Goal: Task Accomplishment & Management: Use online tool/utility

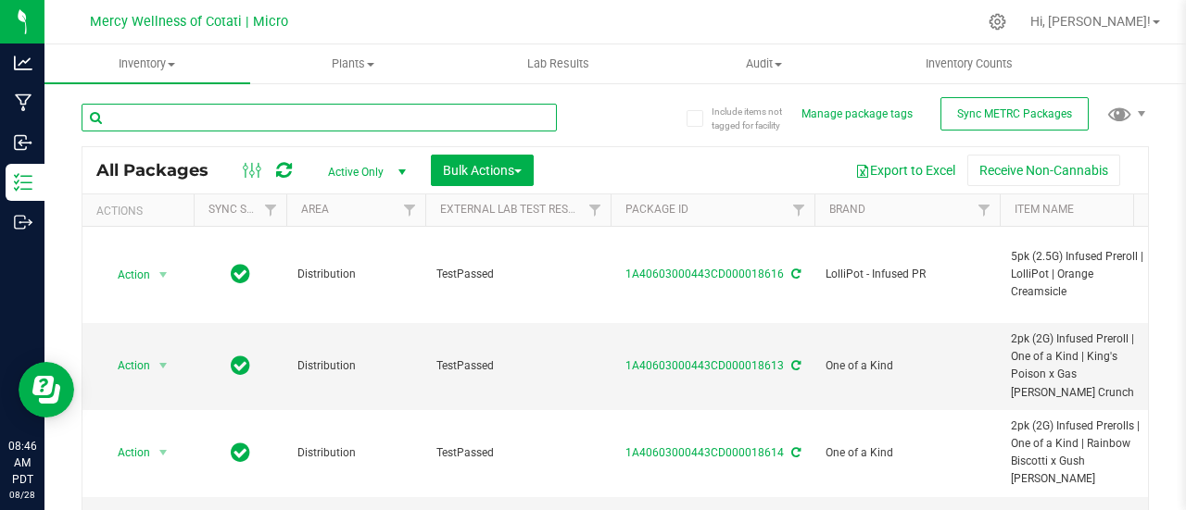
click at [264, 122] on input "text" at bounding box center [319, 118] width 475 height 28
type input "14g Flower | Weedlove | Super Boof"
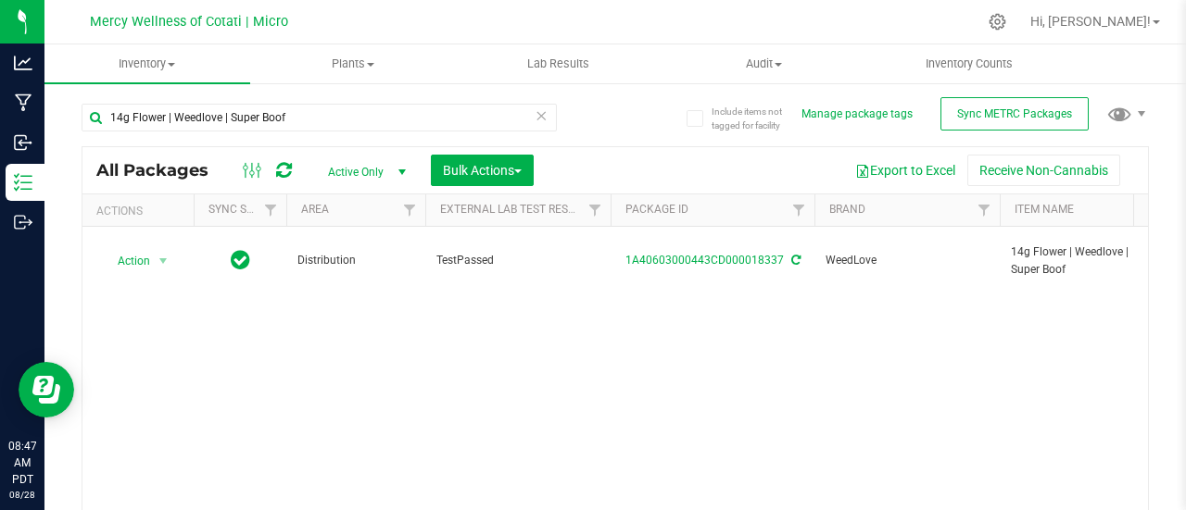
drag, startPoint x: 342, startPoint y: 409, endPoint x: 174, endPoint y: 412, distance: 167.7
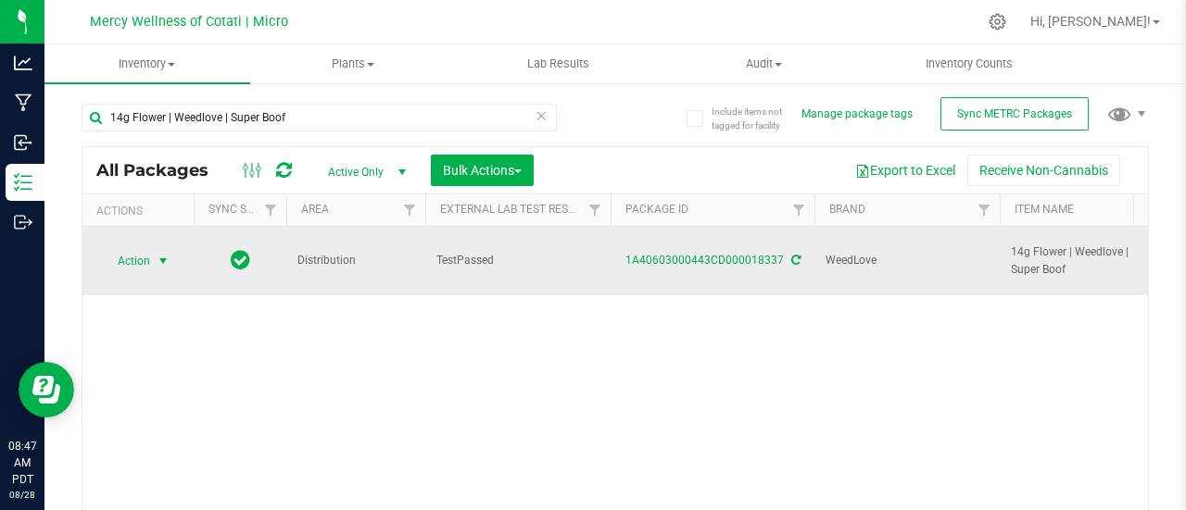
click at [140, 257] on span "Action" at bounding box center [126, 261] width 50 height 26
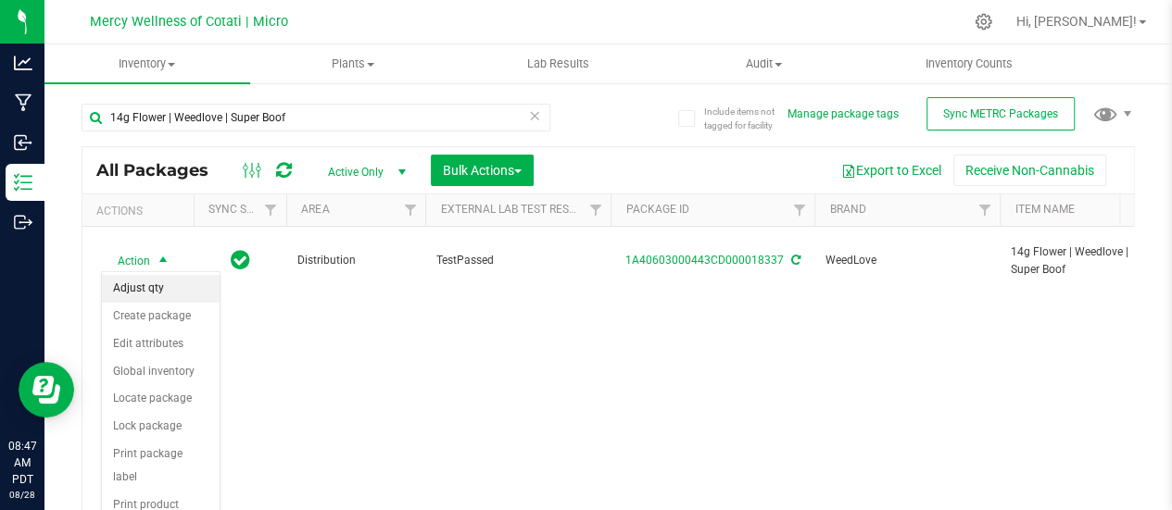
click at [139, 292] on li "Adjust qty" at bounding box center [161, 289] width 118 height 28
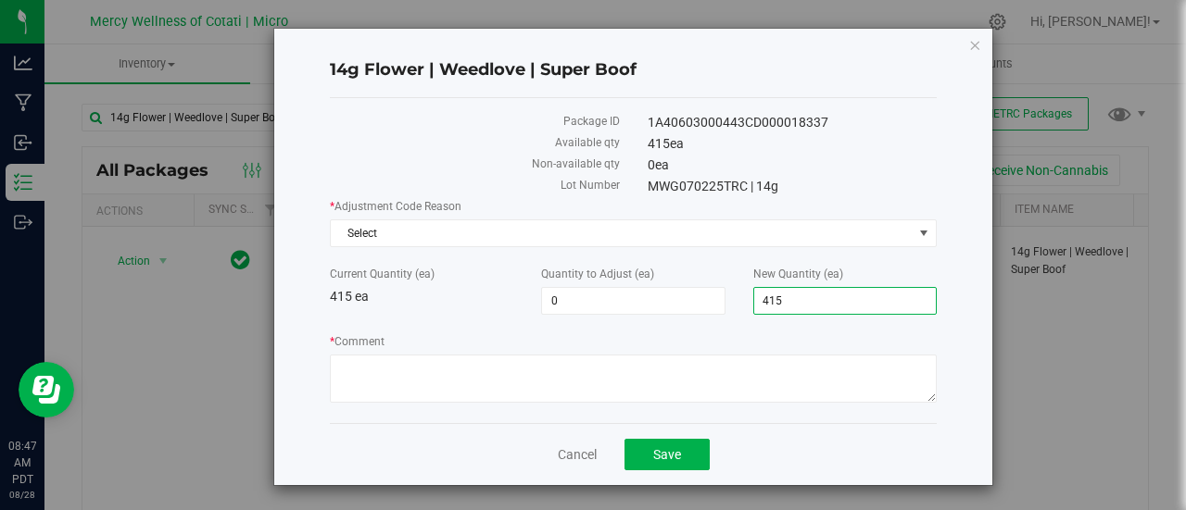
drag, startPoint x: 789, startPoint y: 295, endPoint x: 745, endPoint y: 308, distance: 46.3
click at [753, 308] on span "415 415" at bounding box center [844, 301] width 183 height 28
type input "414"
type input "-1"
click at [470, 242] on span "Select" at bounding box center [622, 233] width 582 height 26
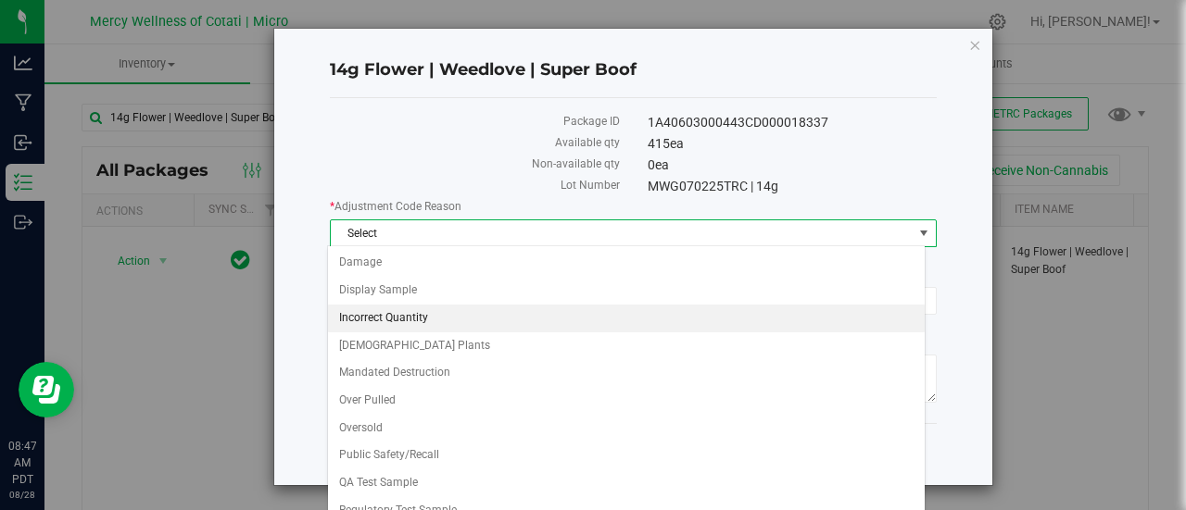
click at [403, 321] on li "Incorrect Quantity" at bounding box center [626, 319] width 597 height 28
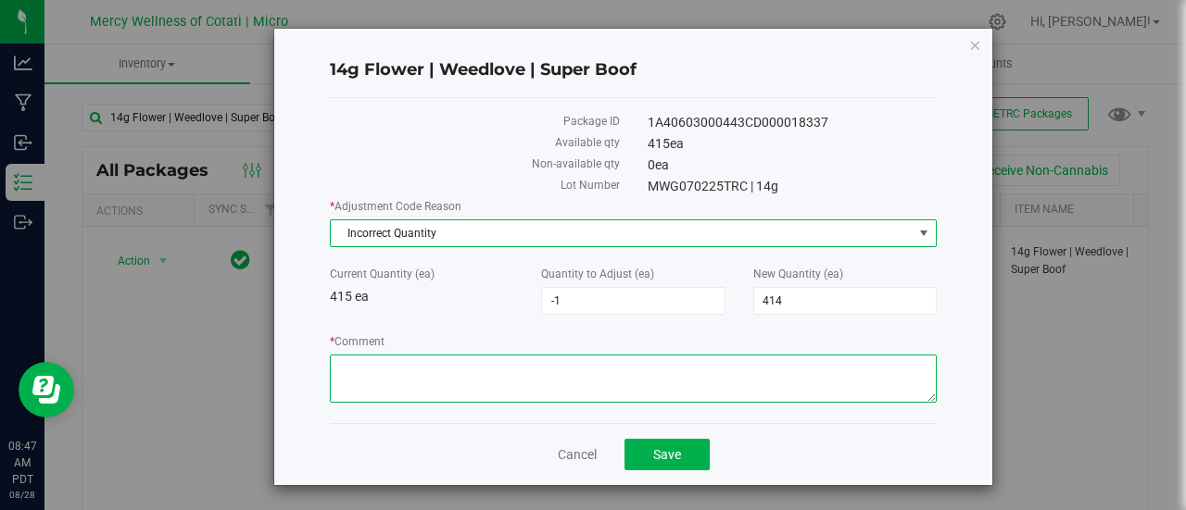
click at [385, 375] on textarea "* Comment" at bounding box center [633, 379] width 607 height 48
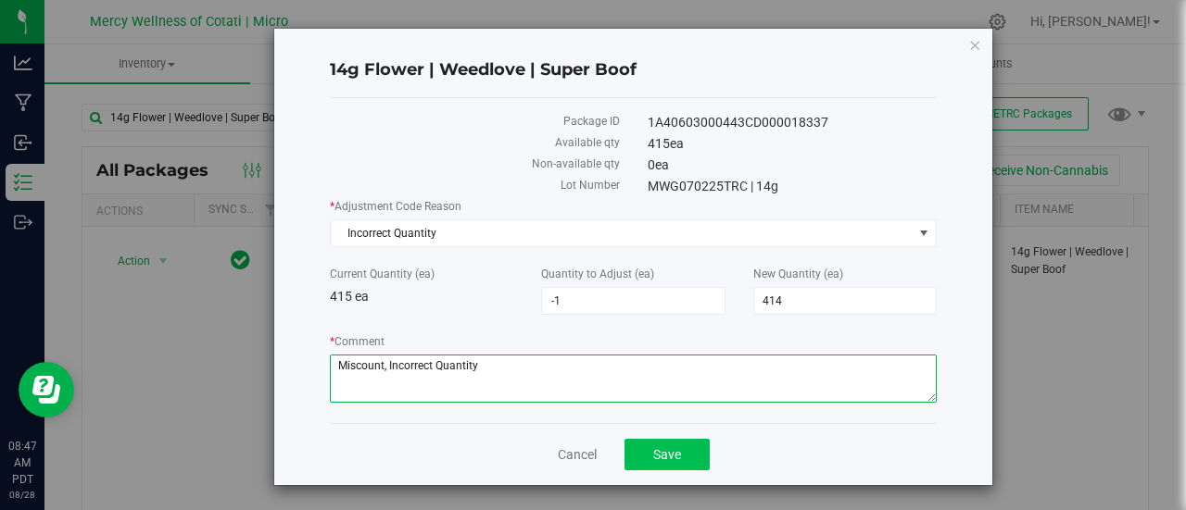
type textarea "Miscount, Incorrect Quantity"
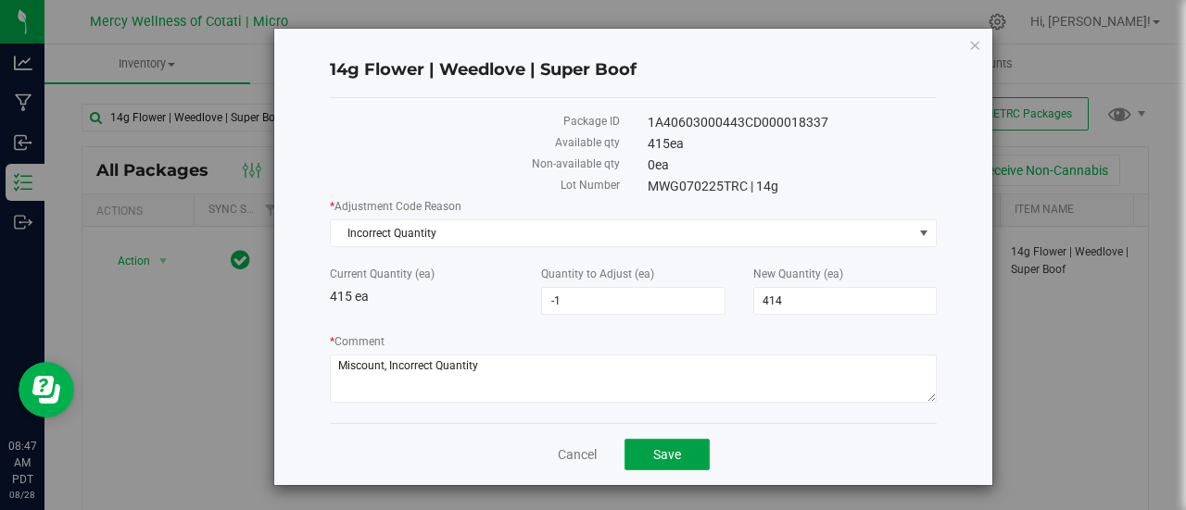
click at [663, 449] on span "Save" at bounding box center [667, 454] width 28 height 15
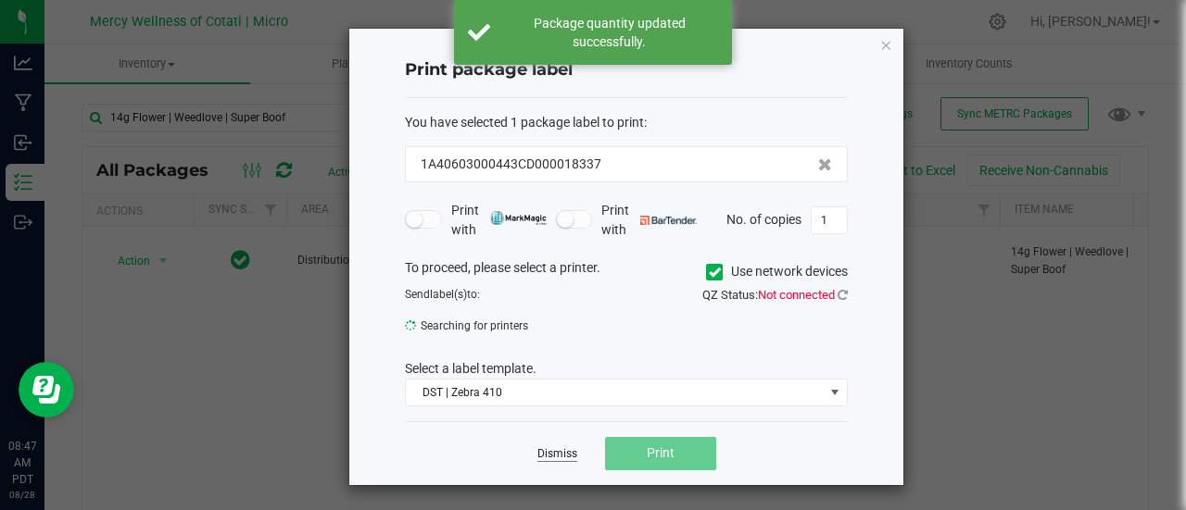
click at [558, 455] on link "Dismiss" at bounding box center [557, 454] width 40 height 16
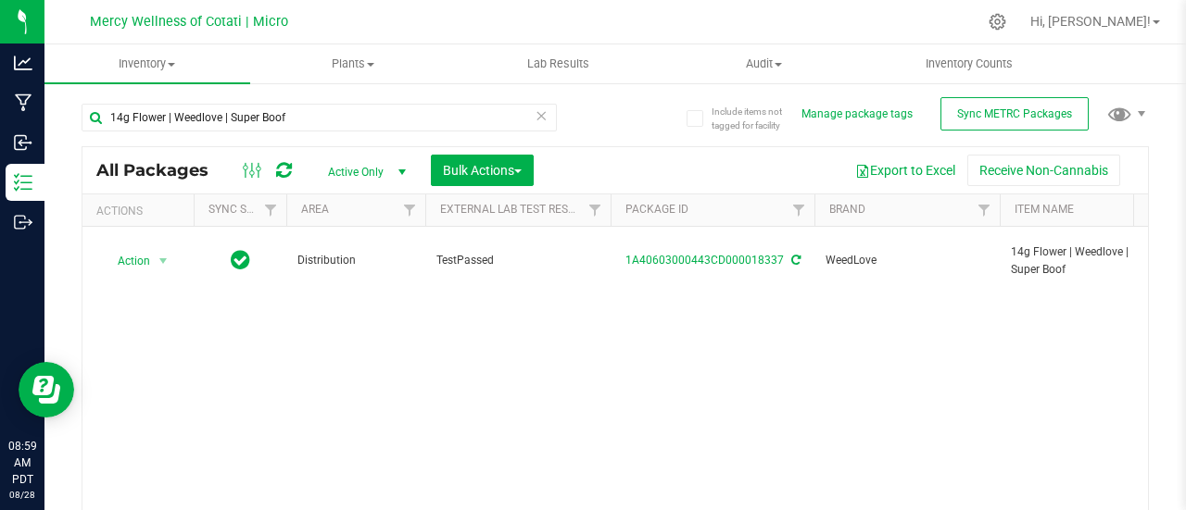
click at [535, 108] on icon at bounding box center [540, 115] width 13 height 22
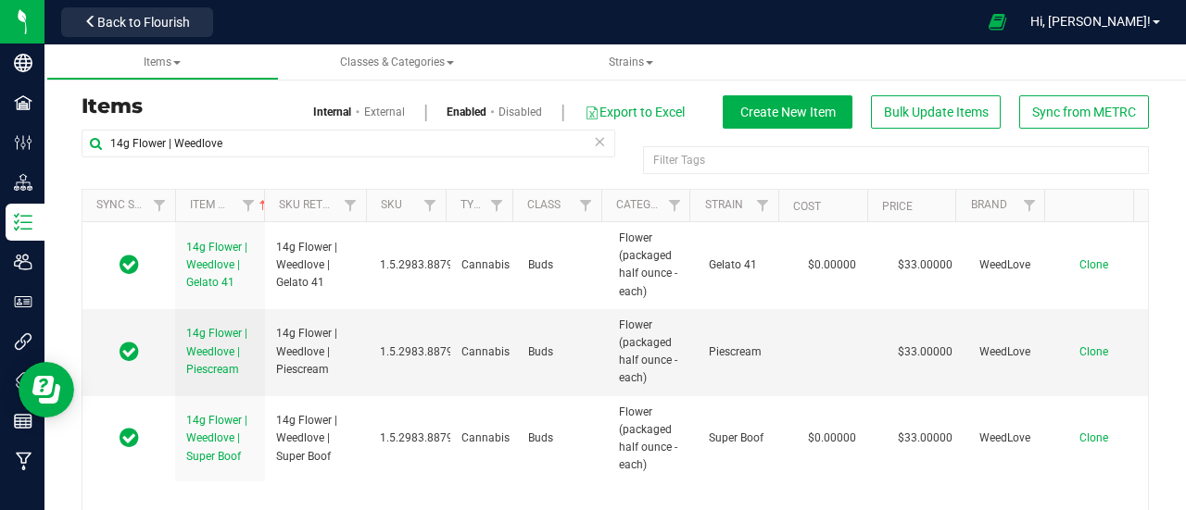
click at [593, 141] on icon at bounding box center [599, 141] width 13 height 22
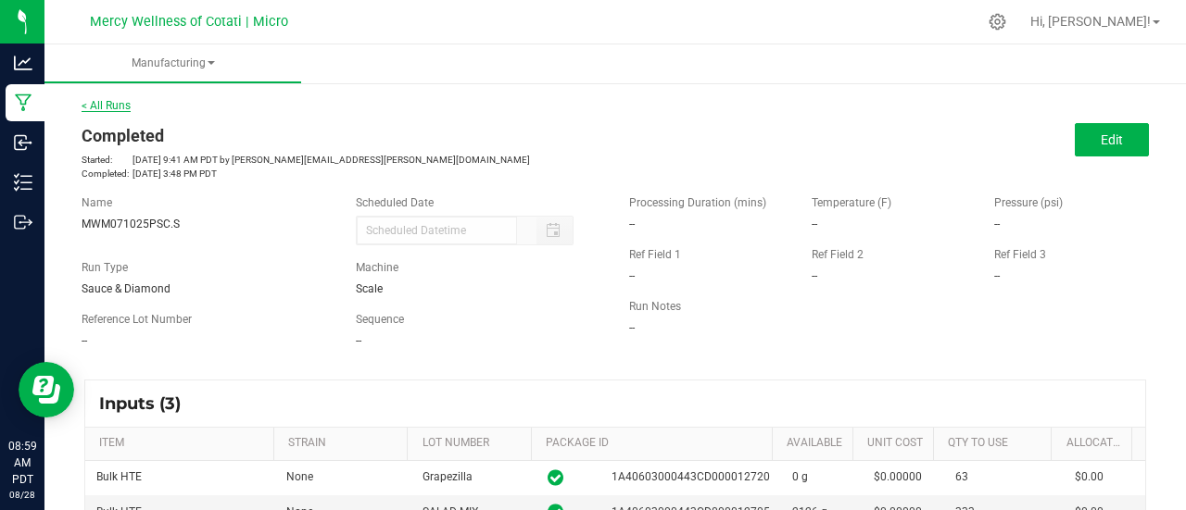
click at [117, 101] on link "< All Runs" at bounding box center [106, 105] width 49 height 13
